Goal: Check status

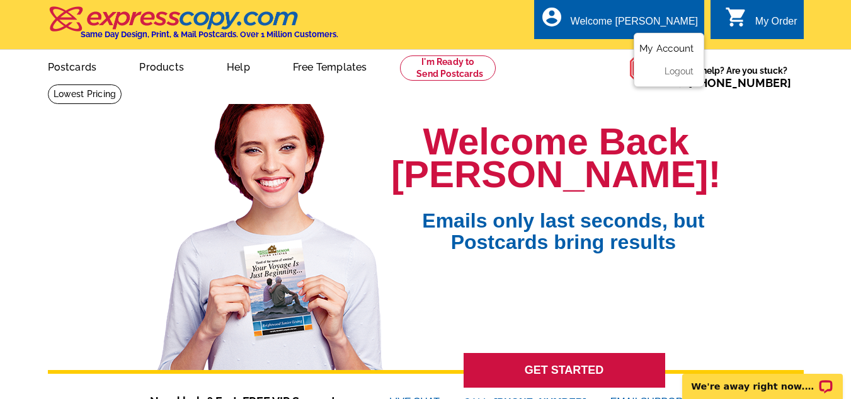
click at [662, 49] on link "My Account" at bounding box center [666, 48] width 54 height 11
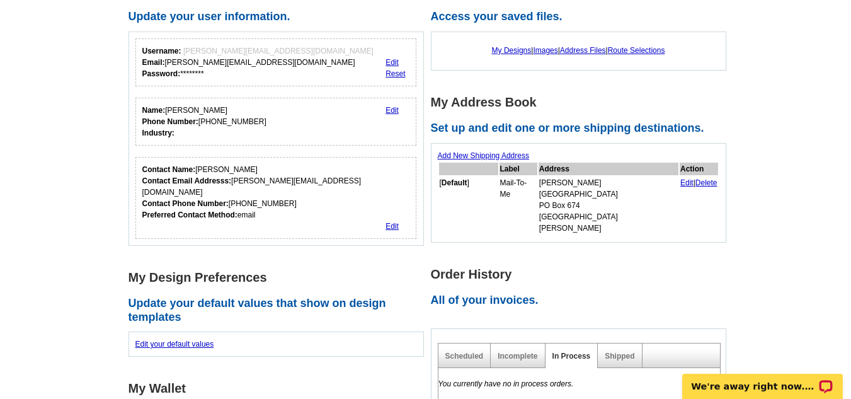
scroll to position [151, 0]
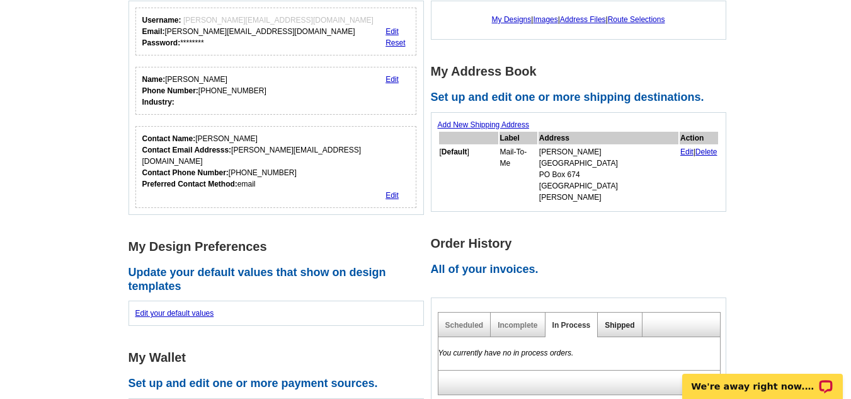
click at [621, 321] on link "Shipped" at bounding box center [620, 325] width 30 height 9
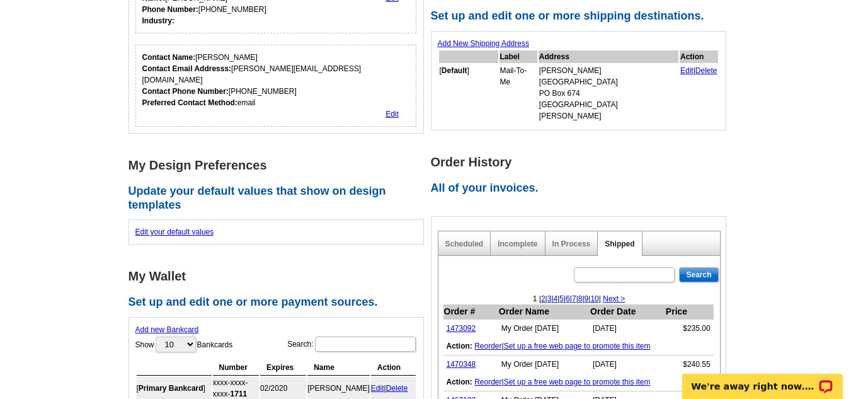
scroll to position [277, 0]
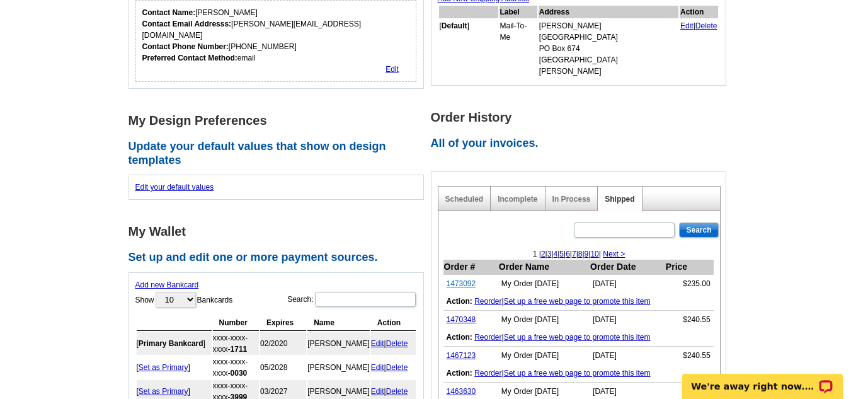
click at [452, 279] on link "1473092" at bounding box center [462, 283] width 30 height 9
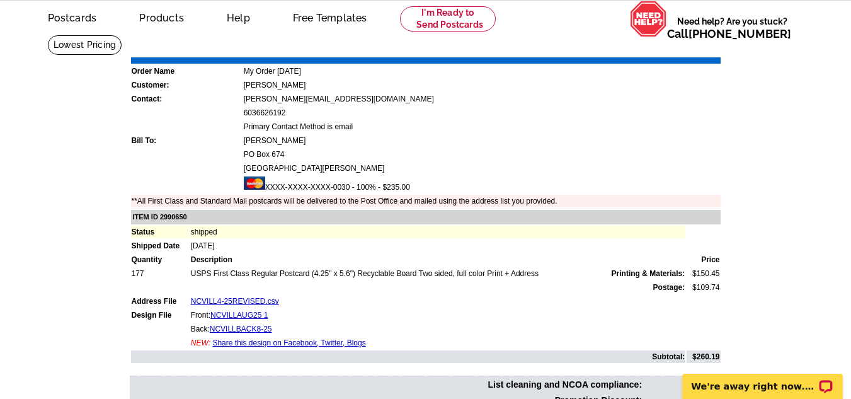
scroll to position [50, 0]
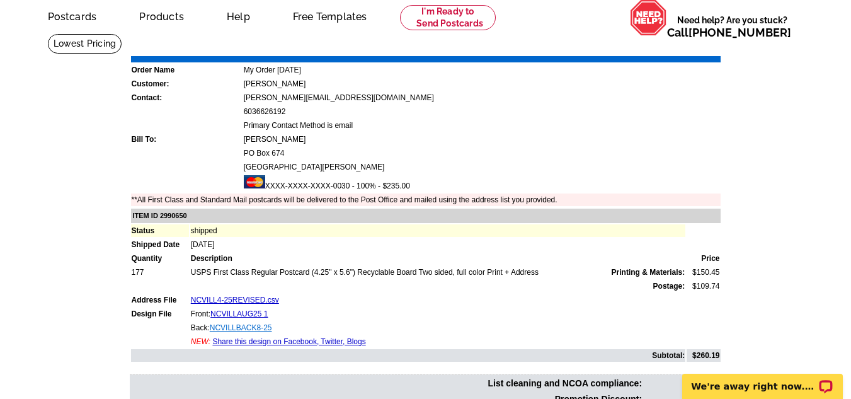
click at [263, 327] on link "NCVILLBACK8-25" at bounding box center [241, 327] width 62 height 9
click at [251, 309] on td "Front: NCVILLAUG25 1" at bounding box center [438, 313] width 496 height 13
click at [246, 311] on link "NCVILLAUG25 1" at bounding box center [238, 313] width 57 height 9
